Goal: Information Seeking & Learning: Learn about a topic

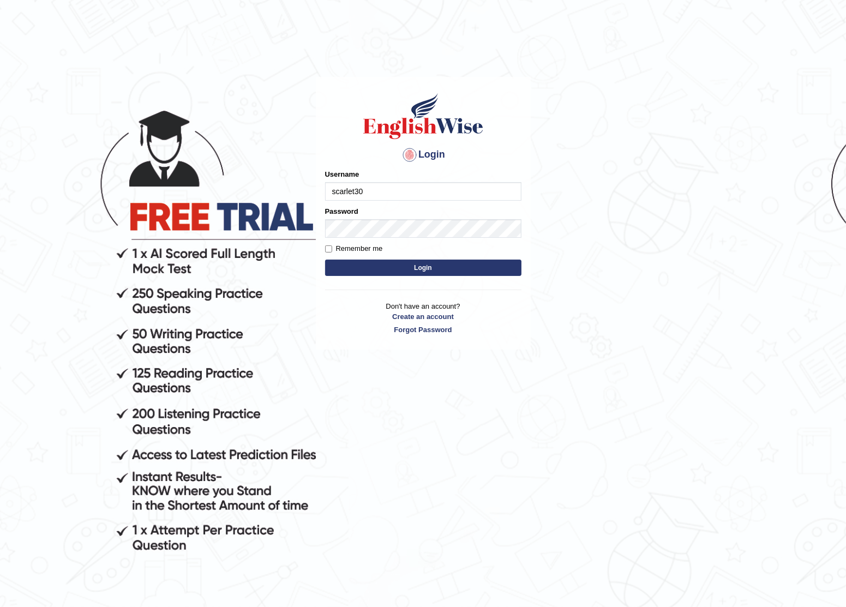
type input "scarlet30"
click at [325, 260] on button "Login" at bounding box center [423, 268] width 196 height 16
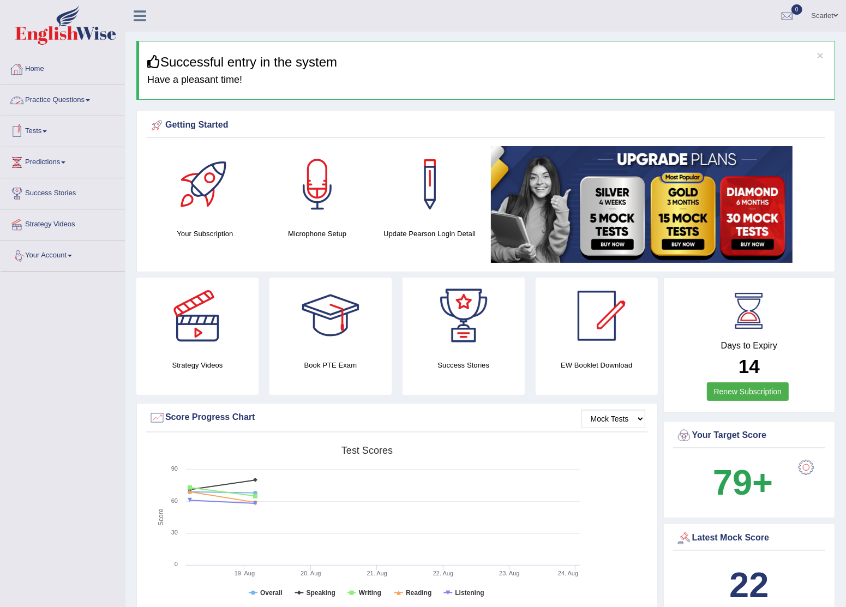
click at [31, 70] on link "Home" at bounding box center [63, 67] width 124 height 27
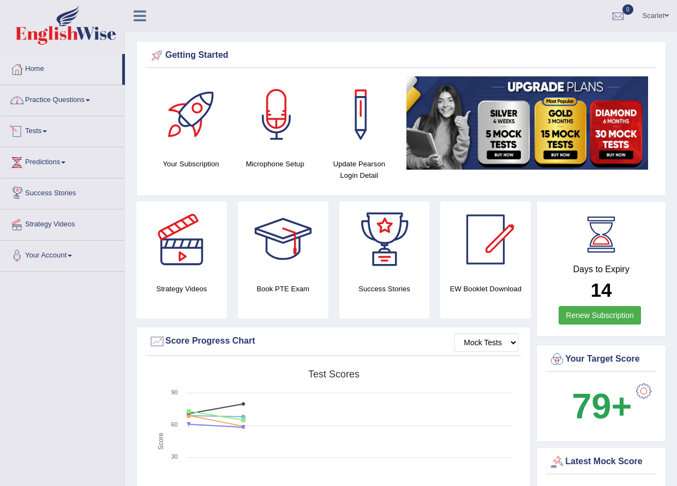
click at [83, 99] on link "Practice Questions" at bounding box center [63, 98] width 124 height 27
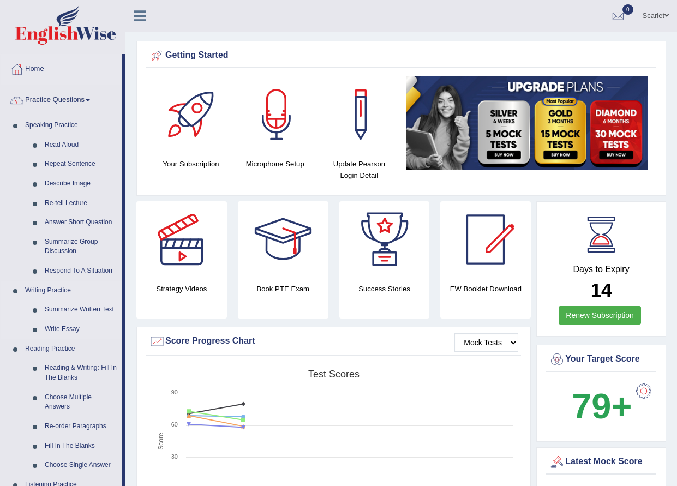
click at [91, 308] on link "Summarize Written Text" at bounding box center [81, 310] width 82 height 20
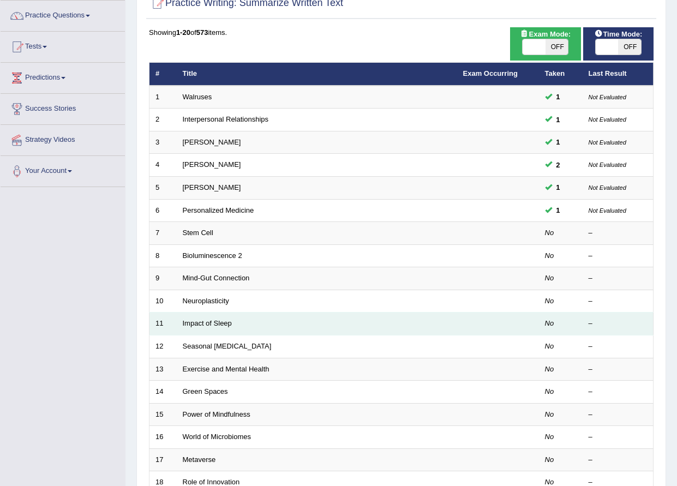
scroll to position [109, 0]
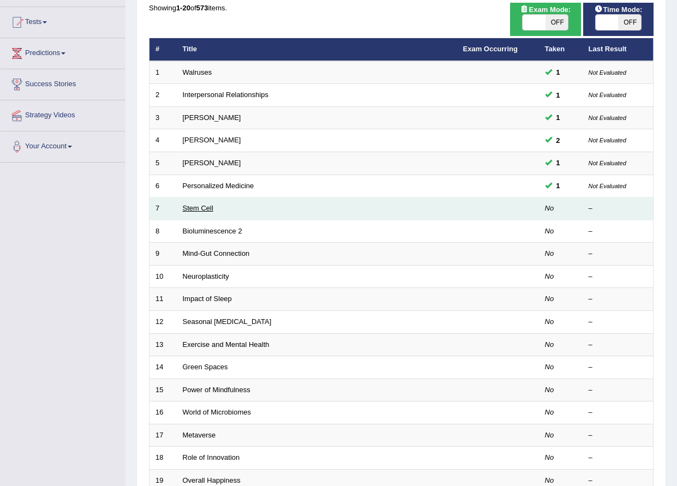
click at [201, 211] on link "Stem Cell" at bounding box center [198, 208] width 31 height 8
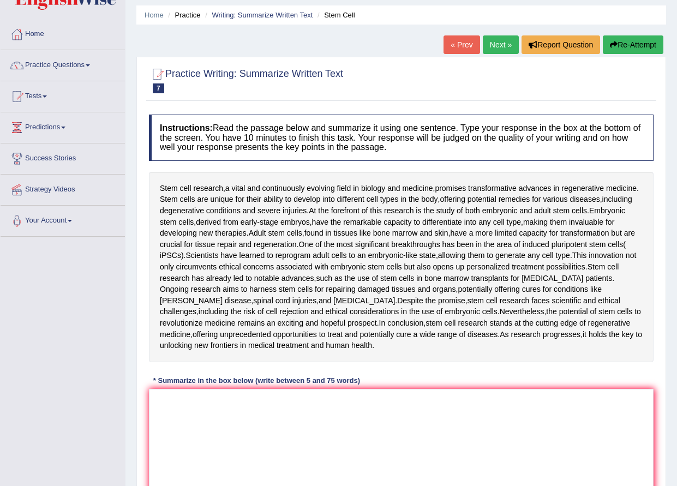
scroll to position [55, 0]
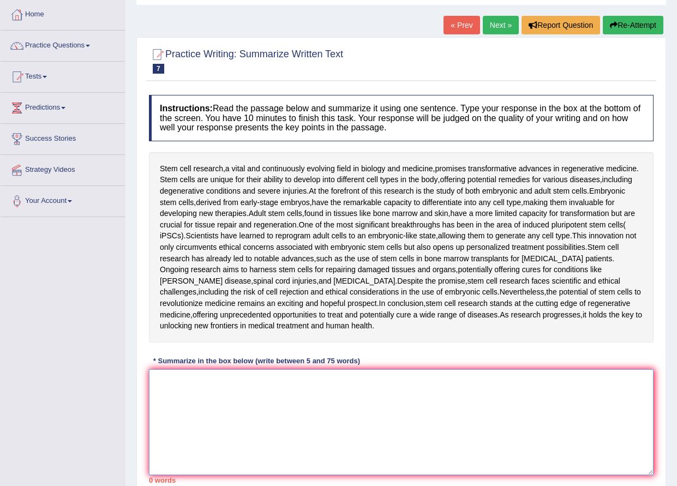
click at [242, 383] on textarea at bounding box center [401, 422] width 504 height 106
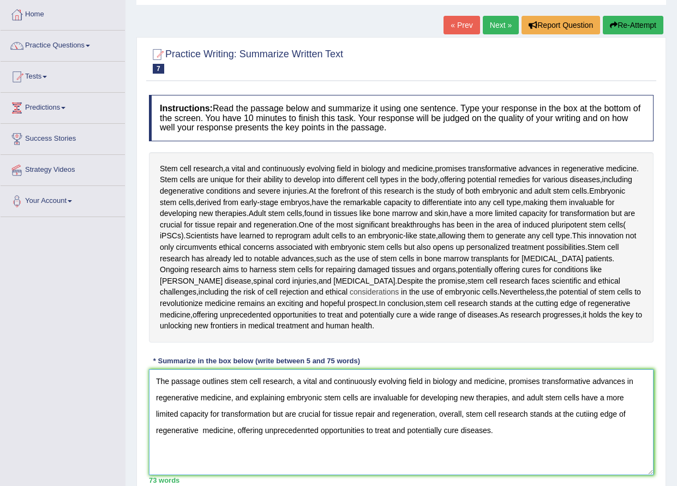
scroll to position [109, 0]
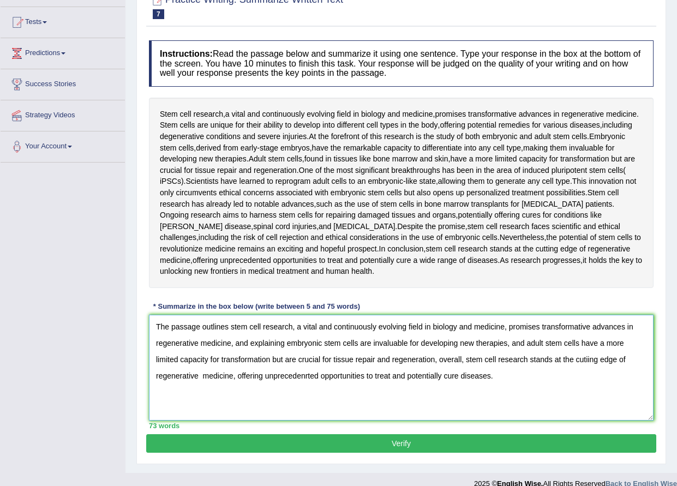
drag, startPoint x: 249, startPoint y: 342, endPoint x: 232, endPoint y: 345, distance: 17.2
click at [232, 345] on textarea "The passage outlines stem cell research, a vital and continuously evolving fiel…" at bounding box center [401, 368] width 504 height 106
drag, startPoint x: 244, startPoint y: 342, endPoint x: 231, endPoint y: 341, distance: 13.2
click at [231, 341] on textarea "The passage outlines stem cell research, a vital and continuously evolving fiel…" at bounding box center [401, 368] width 504 height 106
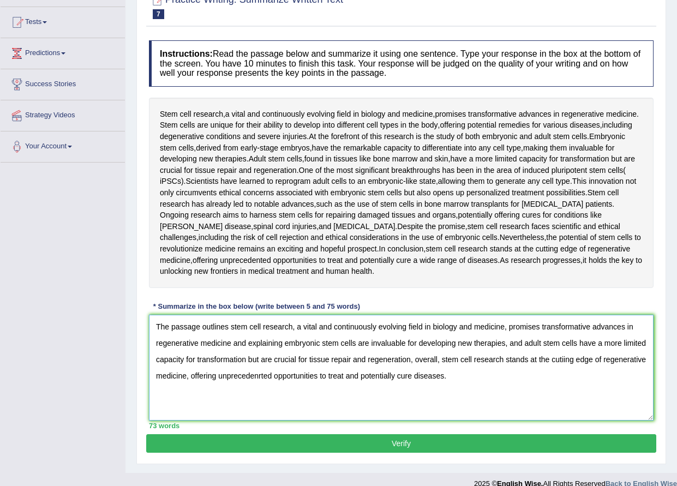
click at [231, 341] on textarea "The passage outlines stem cell research, a vital and continuously evolving fiel…" at bounding box center [401, 368] width 504 height 106
drag, startPoint x: 246, startPoint y: 341, endPoint x: 231, endPoint y: 337, distance: 16.4
click at [231, 337] on textarea "The passage outlines stem cell research, a vital and continuously evolving fiel…" at bounding box center [401, 368] width 504 height 106
click at [263, 375] on textarea "The passage outlines stem cell research, a vital and continuously evolving fiel…" at bounding box center [401, 368] width 504 height 106
click at [261, 373] on textarea "The passage outlines stem cell research, a vital and continuously evolving fiel…" at bounding box center [401, 368] width 504 height 106
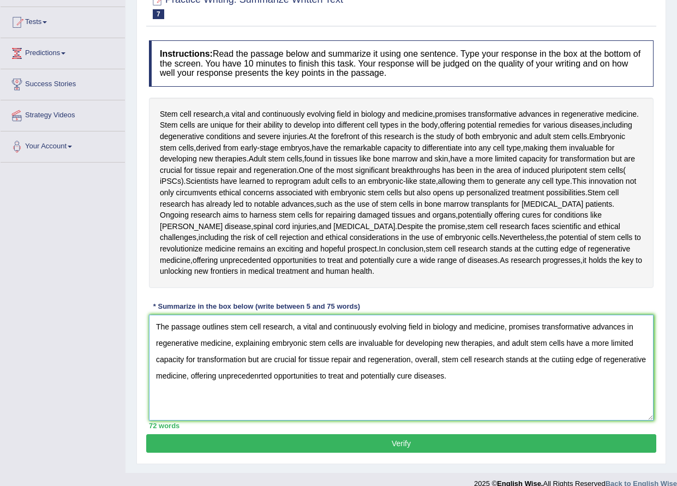
click at [261, 373] on textarea "The passage outlines stem cell research, a vital and continuously evolving fiel…" at bounding box center [401, 368] width 504 height 106
click at [280, 418] on textarea "The passage outlines stem cell research, a vital and continuously evolving fiel…" at bounding box center [401, 368] width 504 height 106
click at [260, 378] on textarea "The passage outlines stem cell research, a vital and continuously evolving fiel…" at bounding box center [401, 368] width 504 height 106
click at [260, 375] on textarea "The passage outlines stem cell research, a vital and continuously evolving fiel…" at bounding box center [401, 368] width 504 height 106
click at [563, 361] on textarea "The passage outlines stem cell research, a vital and continuously evolving fiel…" at bounding box center [401, 368] width 504 height 106
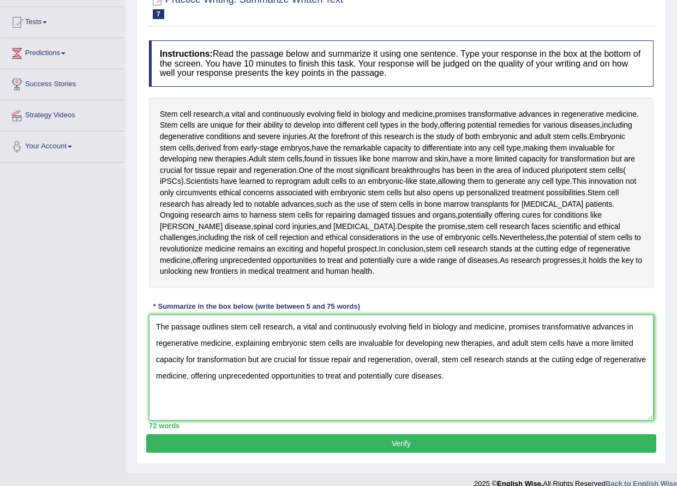
click at [564, 358] on textarea "The passage outlines stem cell research, a vital and continuously evolving fiel…" at bounding box center [401, 368] width 504 height 106
click at [592, 393] on textarea "The passage outlines stem cell research, a vital and continuously evolving fiel…" at bounding box center [401, 368] width 504 height 106
drag, startPoint x: 592, startPoint y: 393, endPoint x: 579, endPoint y: 385, distance: 14.9
click at [592, 393] on textarea "The passage outlines stem cell research, a vital and continuously evolving fiel…" at bounding box center [401, 368] width 504 height 106
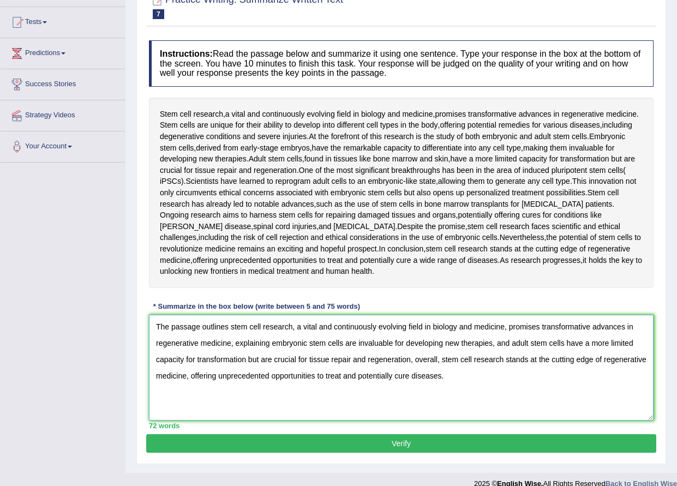
click at [546, 378] on textarea "The passage outlines stem cell research, a vital and continuously evolving fiel…" at bounding box center [401, 368] width 504 height 106
type textarea "The passage outlines stem cell research, a vital and continuously evolving fiel…"
click at [269, 445] on button "Verify" at bounding box center [401, 443] width 510 height 19
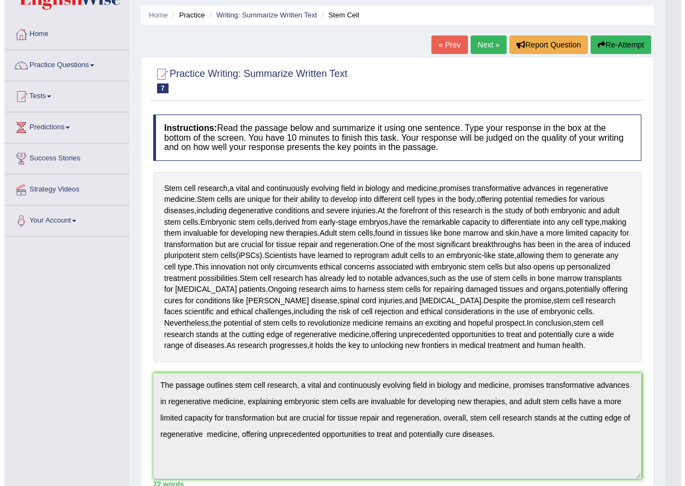
scroll to position [0, 0]
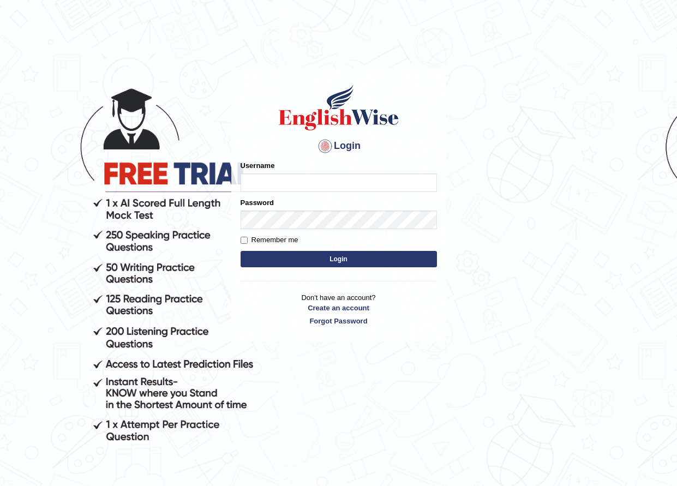
click at [306, 181] on input "Username" at bounding box center [338, 182] width 196 height 19
type input "scarlet30"
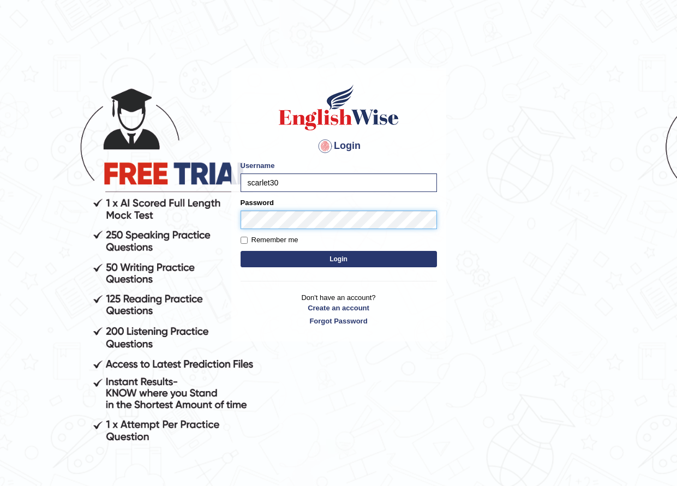
click at [240, 251] on button "Login" at bounding box center [338, 259] width 196 height 16
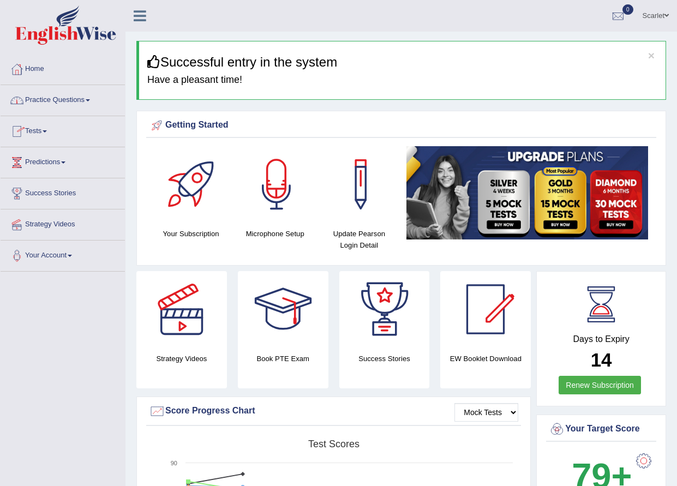
click at [75, 100] on link "Practice Questions" at bounding box center [63, 98] width 124 height 27
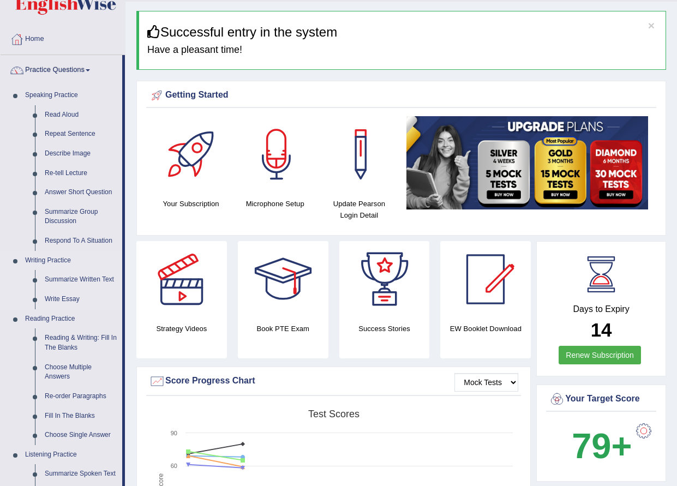
scroll to position [55, 0]
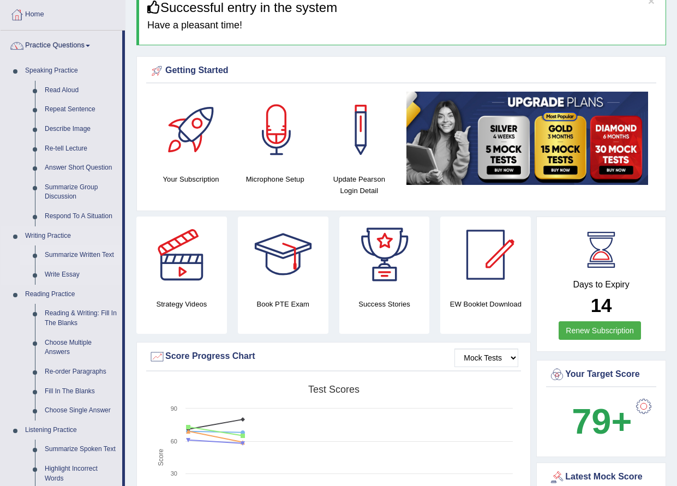
click at [87, 255] on link "Summarize Written Text" at bounding box center [81, 255] width 82 height 20
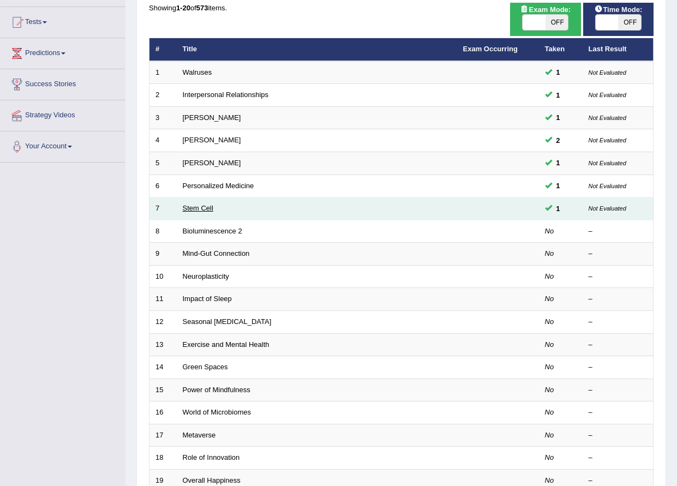
click at [195, 207] on link "Stem Cell" at bounding box center [198, 208] width 31 height 8
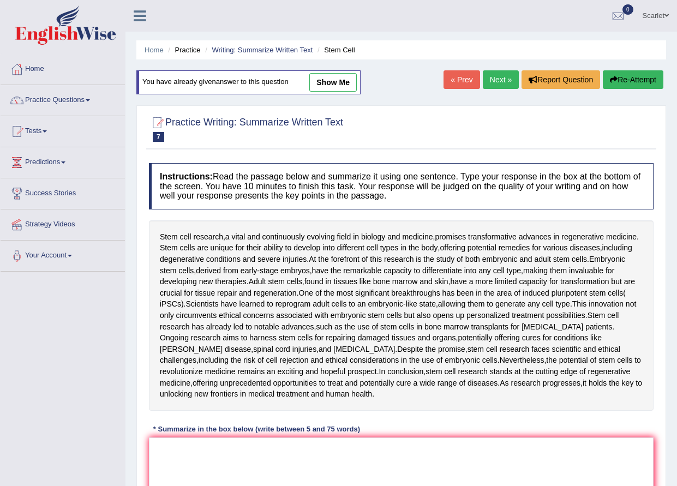
click at [346, 79] on link "show me" at bounding box center [332, 82] width 47 height 19
type textarea "The passage outlines stem cell research, a vital and continuously evolving fiel…"
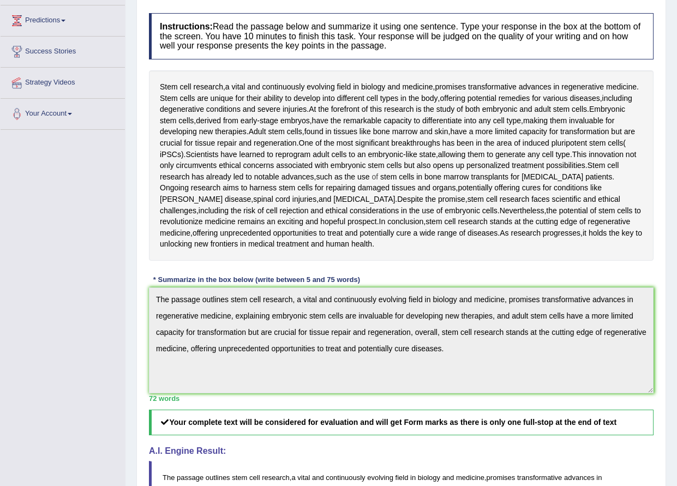
scroll to position [109, 0]
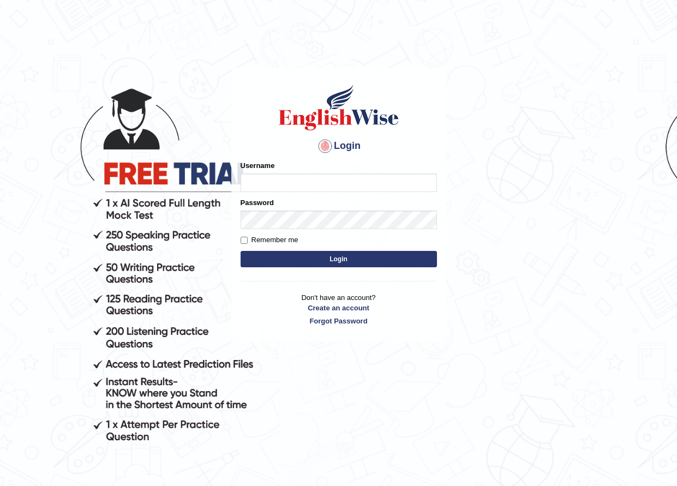
click at [303, 188] on input "Username" at bounding box center [338, 182] width 196 height 19
type input "d"
type input "scarlet30"
click at [365, 260] on button "Login" at bounding box center [338, 259] width 196 height 16
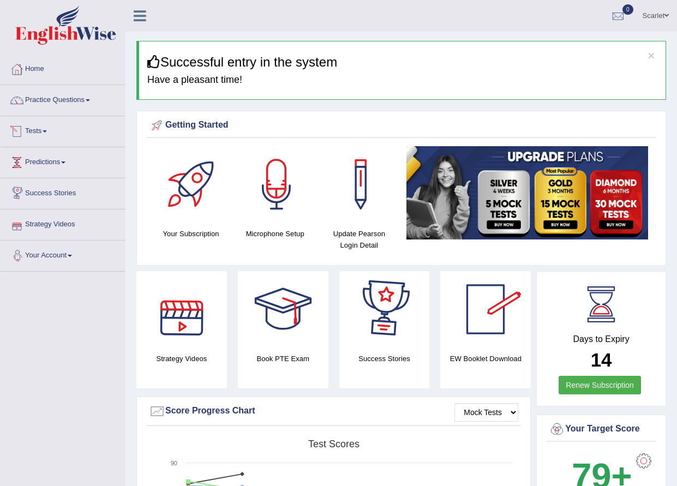
click at [47, 129] on link "Tests" at bounding box center [63, 129] width 124 height 27
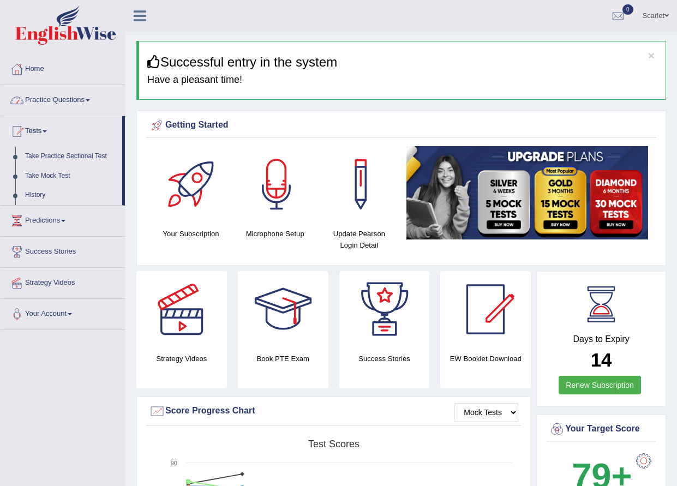
click at [68, 101] on link "Practice Questions" at bounding box center [63, 98] width 124 height 27
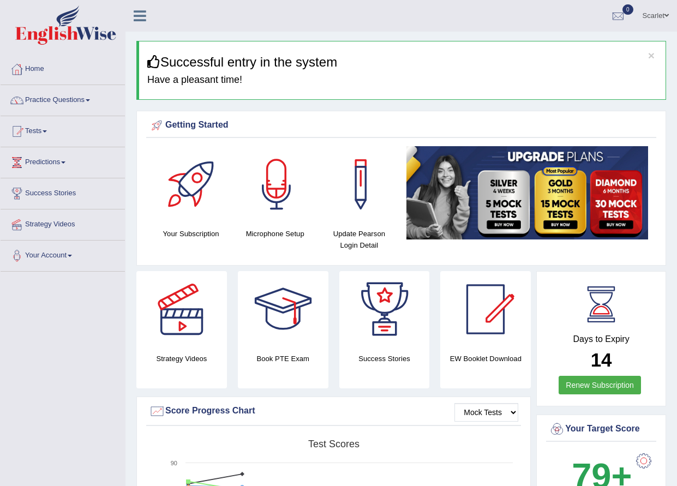
click at [68, 101] on link "Practice Questions" at bounding box center [63, 98] width 124 height 27
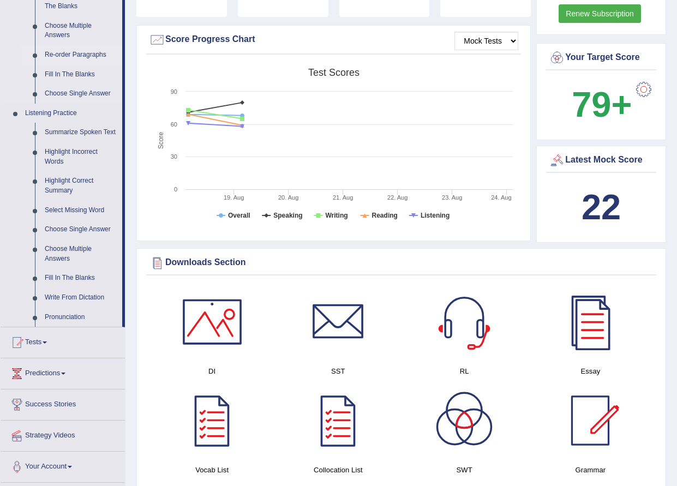
scroll to position [382, 0]
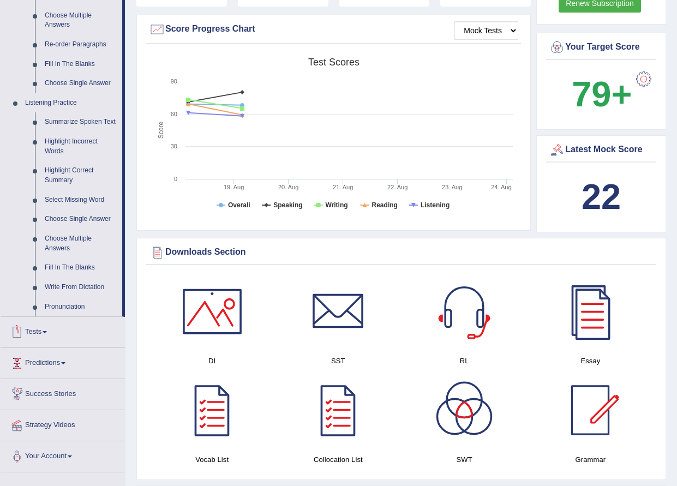
click at [40, 330] on link "Tests" at bounding box center [63, 330] width 124 height 27
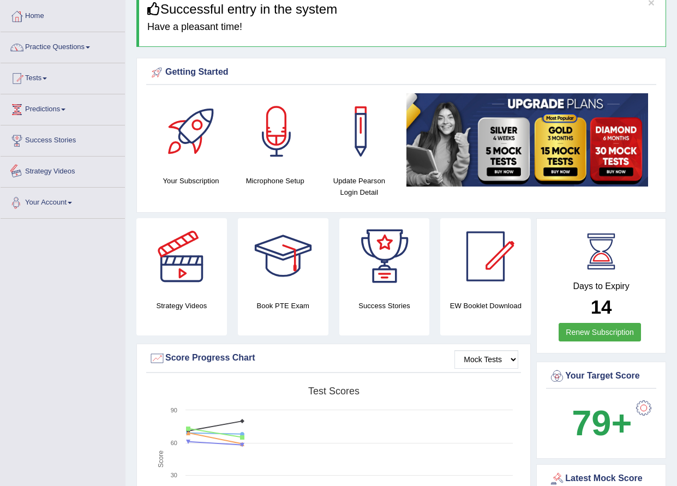
scroll to position [55, 0]
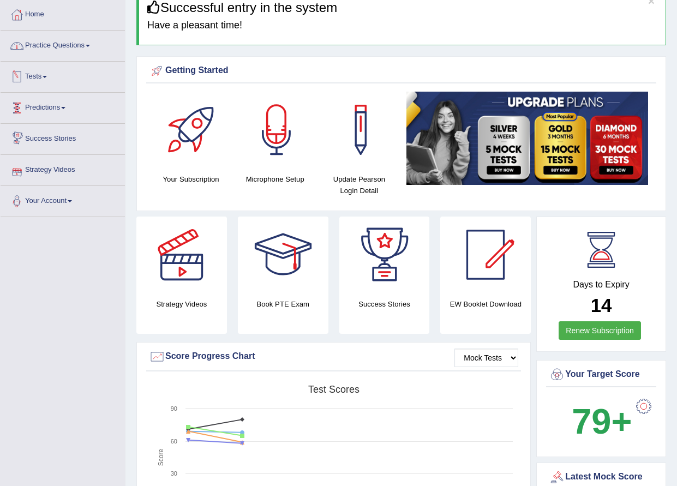
click at [58, 45] on link "Practice Questions" at bounding box center [63, 44] width 124 height 27
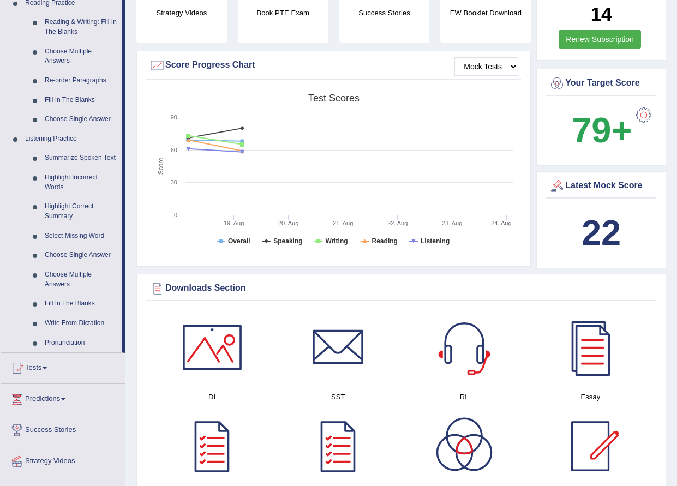
scroll to position [382, 0]
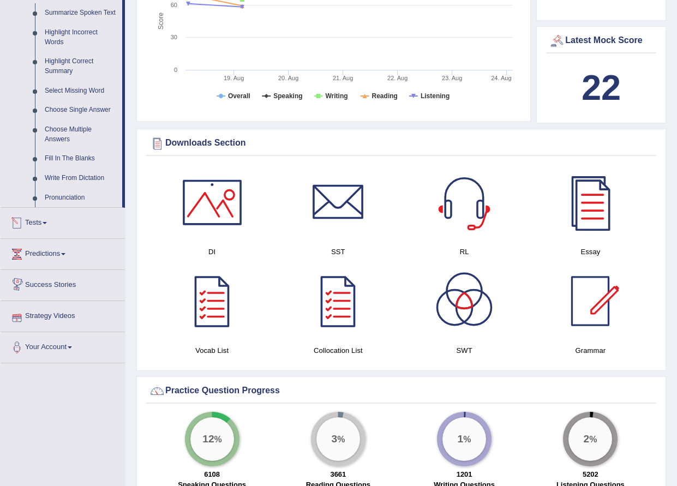
click at [35, 218] on link "Tests" at bounding box center [63, 221] width 124 height 27
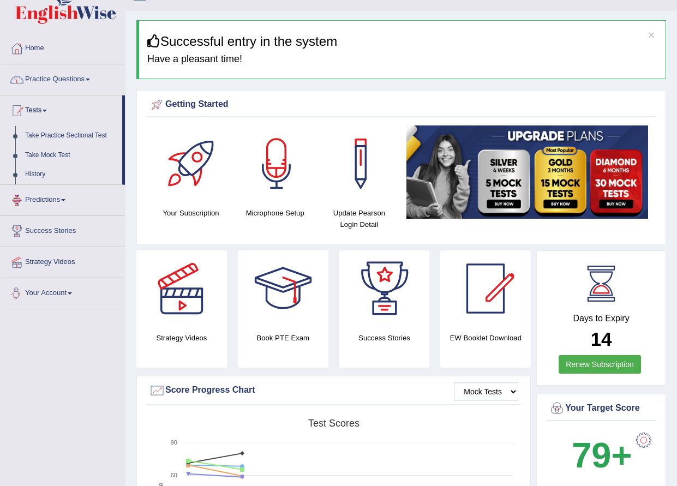
scroll to position [0, 0]
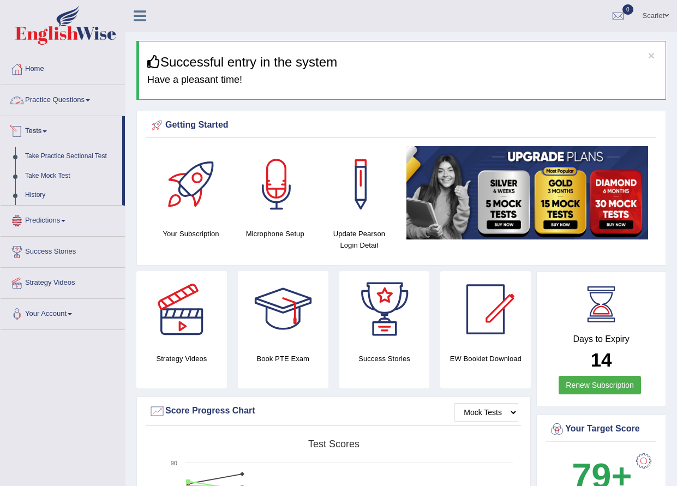
click at [80, 104] on link "Practice Questions" at bounding box center [63, 98] width 124 height 27
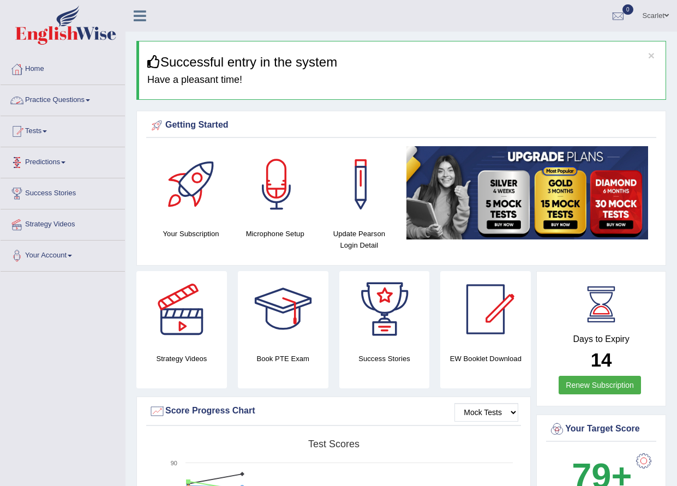
click at [68, 105] on link "Practice Questions" at bounding box center [63, 98] width 124 height 27
click at [87, 99] on link "Practice Questions" at bounding box center [63, 98] width 124 height 27
click at [63, 98] on link "Practice Questions" at bounding box center [63, 98] width 124 height 27
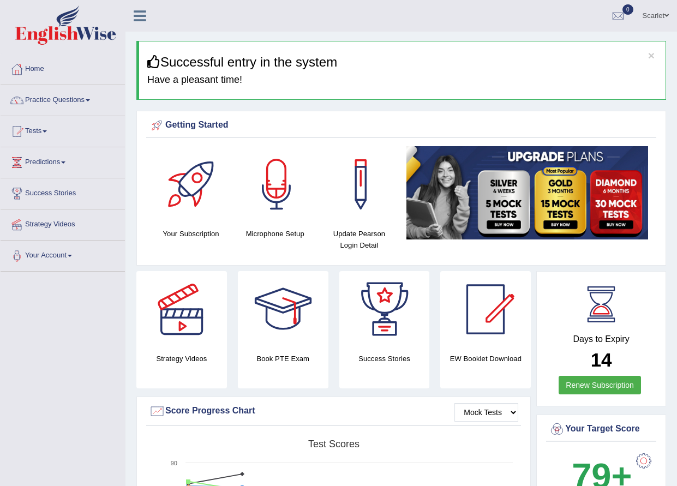
click at [63, 98] on link "Practice Questions" at bounding box center [63, 98] width 124 height 27
click at [16, 101] on div at bounding box center [17, 100] width 16 height 16
click at [89, 99] on span at bounding box center [88, 100] width 4 height 2
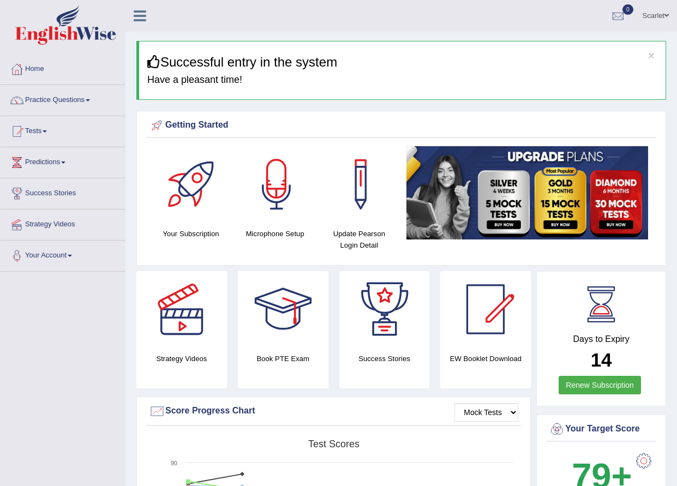
click at [89, 99] on span at bounding box center [88, 100] width 4 height 2
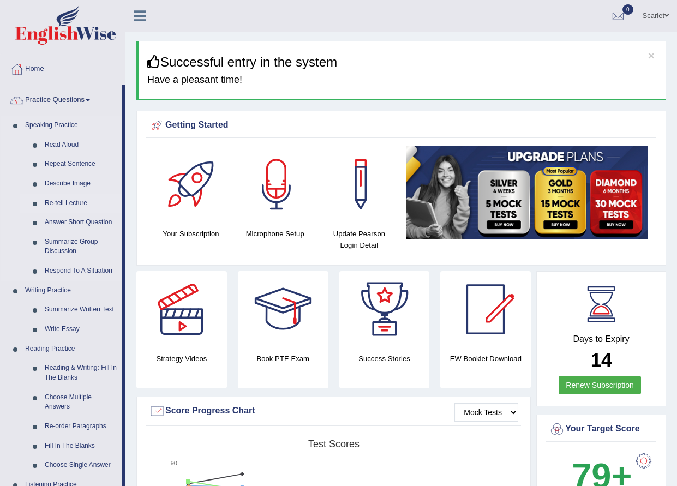
scroll to position [109, 0]
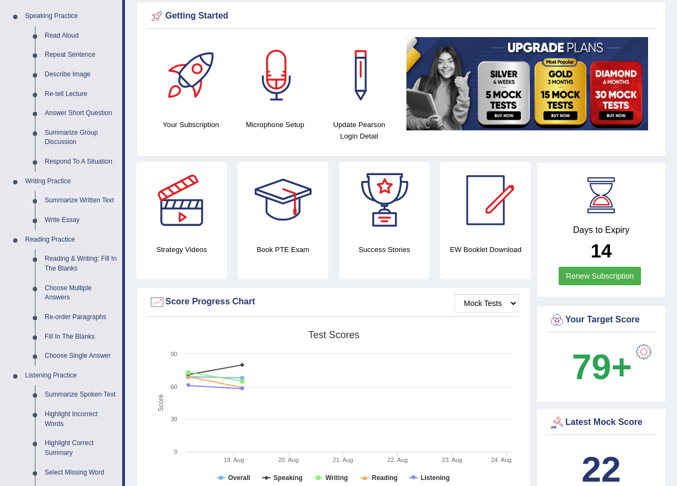
click at [101, 202] on link "Summarize Written Text" at bounding box center [81, 201] width 82 height 20
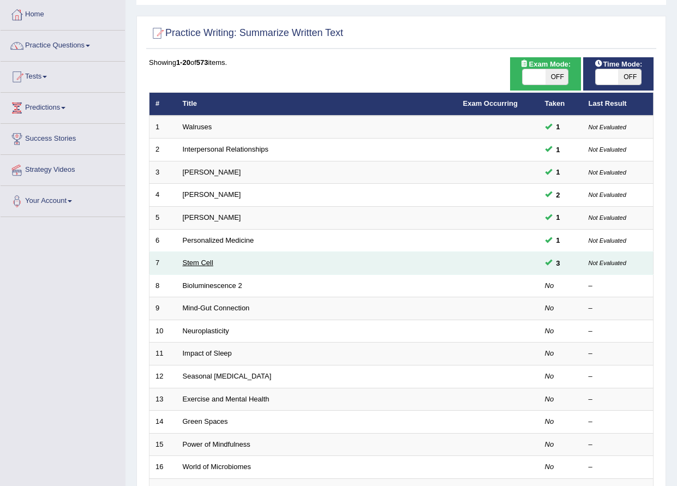
click at [192, 262] on link "Stem Cell" at bounding box center [198, 262] width 31 height 8
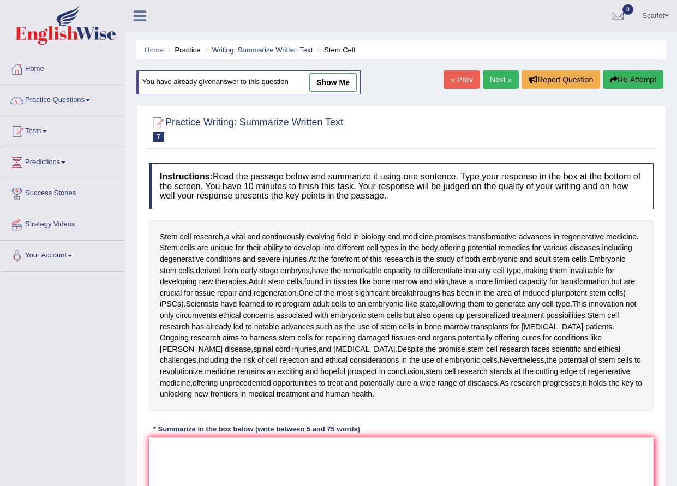
click at [344, 80] on link "show me" at bounding box center [332, 82] width 47 height 19
click at [344, 80] on div "Home Practice Writing: Summarize Written Text Stem Cell You have already given …" at bounding box center [400, 297] width 551 height 595
type textarea "Stem cell research is rapidly advances in regenerative medicine, and one of the…"
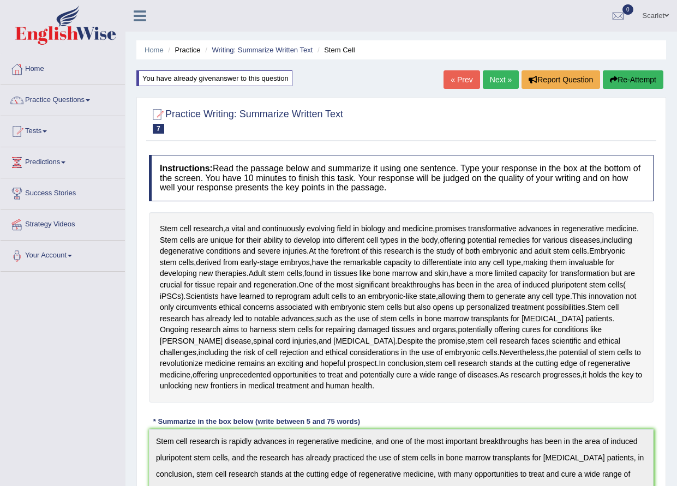
click at [655, 13] on link "Scarlet" at bounding box center [655, 14] width 43 height 28
click at [646, 14] on link "Scarlet" at bounding box center [655, 14] width 43 height 28
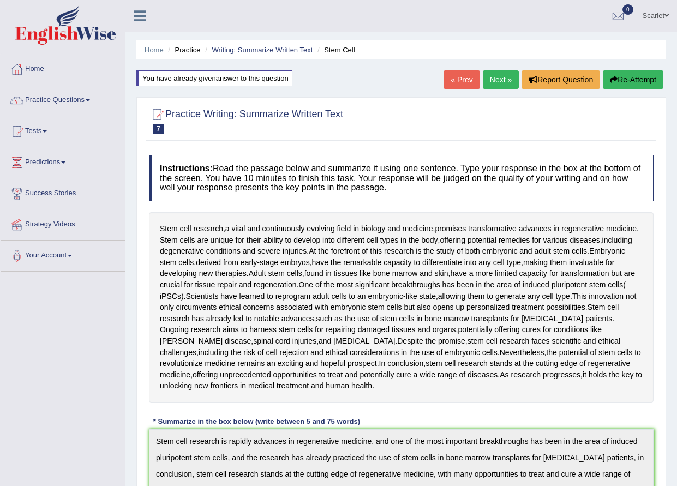
click at [646, 14] on link "Scarlet" at bounding box center [655, 14] width 43 height 28
click at [645, 14] on link "Scarlet" at bounding box center [655, 14] width 43 height 28
click at [665, 14] on span at bounding box center [666, 15] width 4 height 7
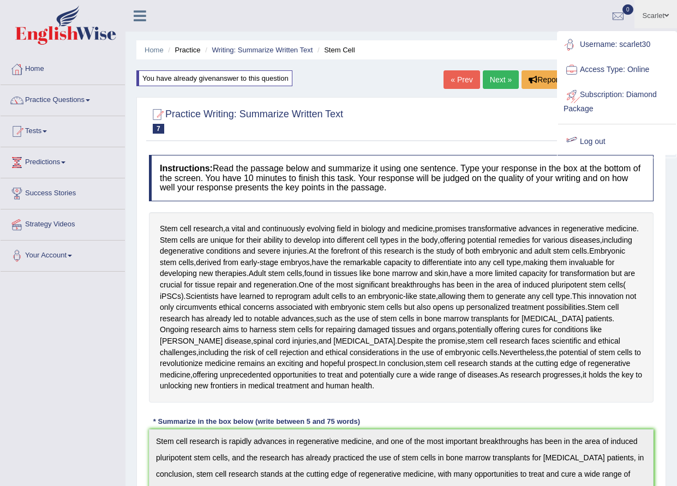
click at [588, 139] on link "Log out" at bounding box center [617, 141] width 118 height 25
click at [588, 139] on div "Practice Writing: Summarize Written Text 7 Stem Cell" at bounding box center [401, 122] width 510 height 38
